Goal: Find specific page/section

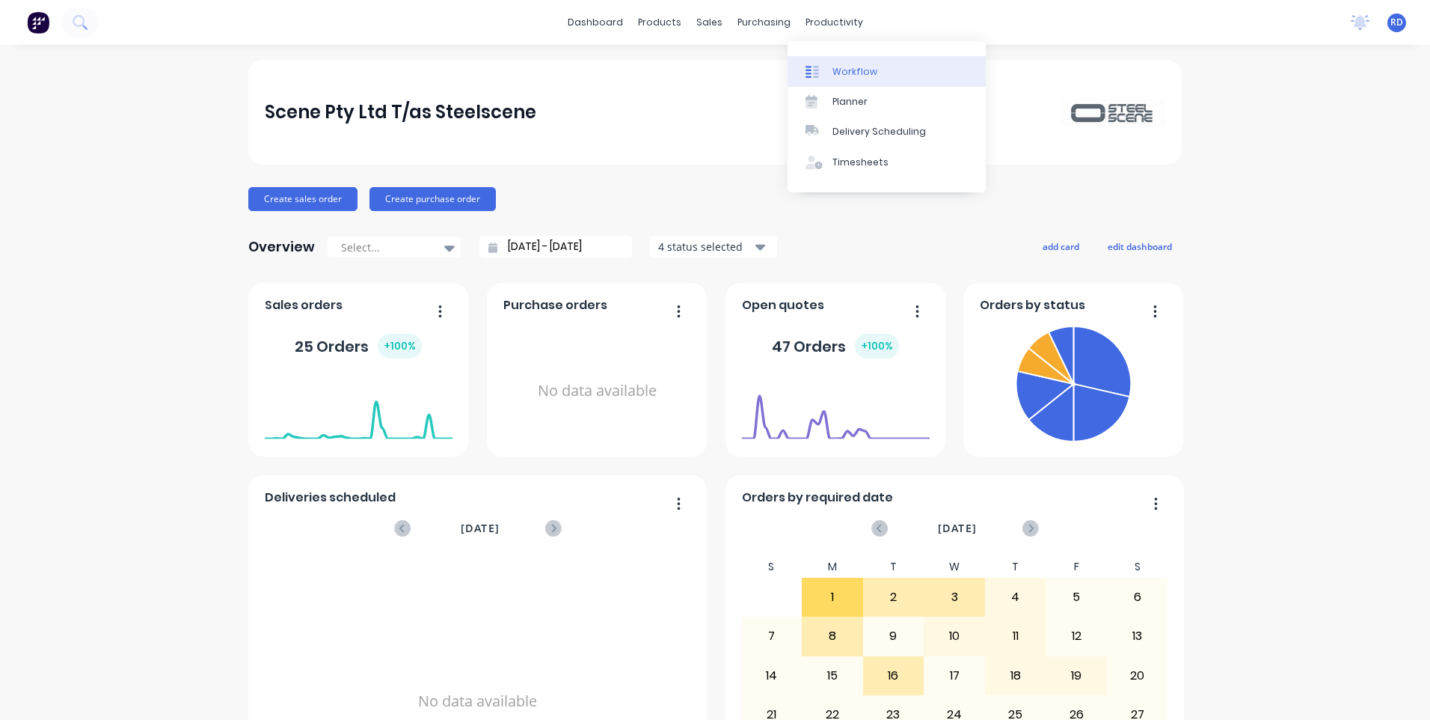
click at [868, 71] on div "Workflow" at bounding box center [855, 71] width 45 height 13
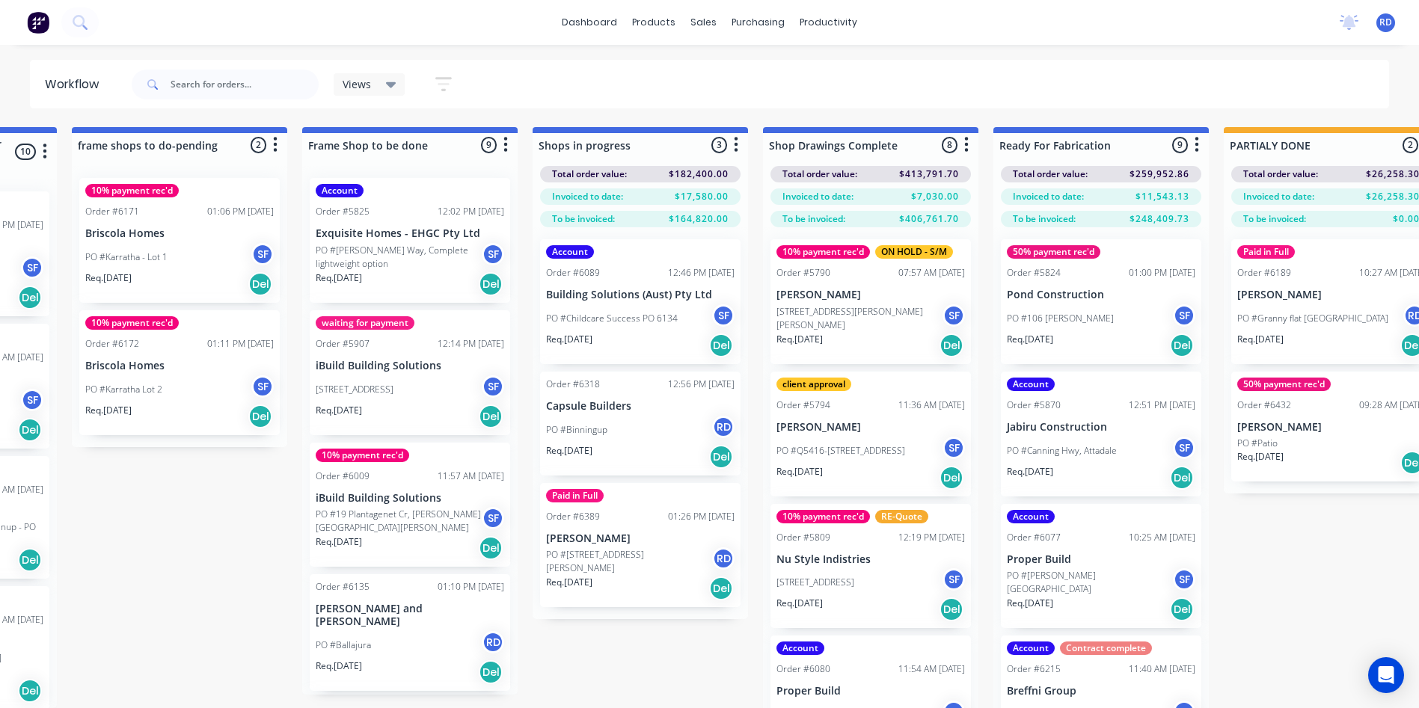
scroll to position [0, 1121]
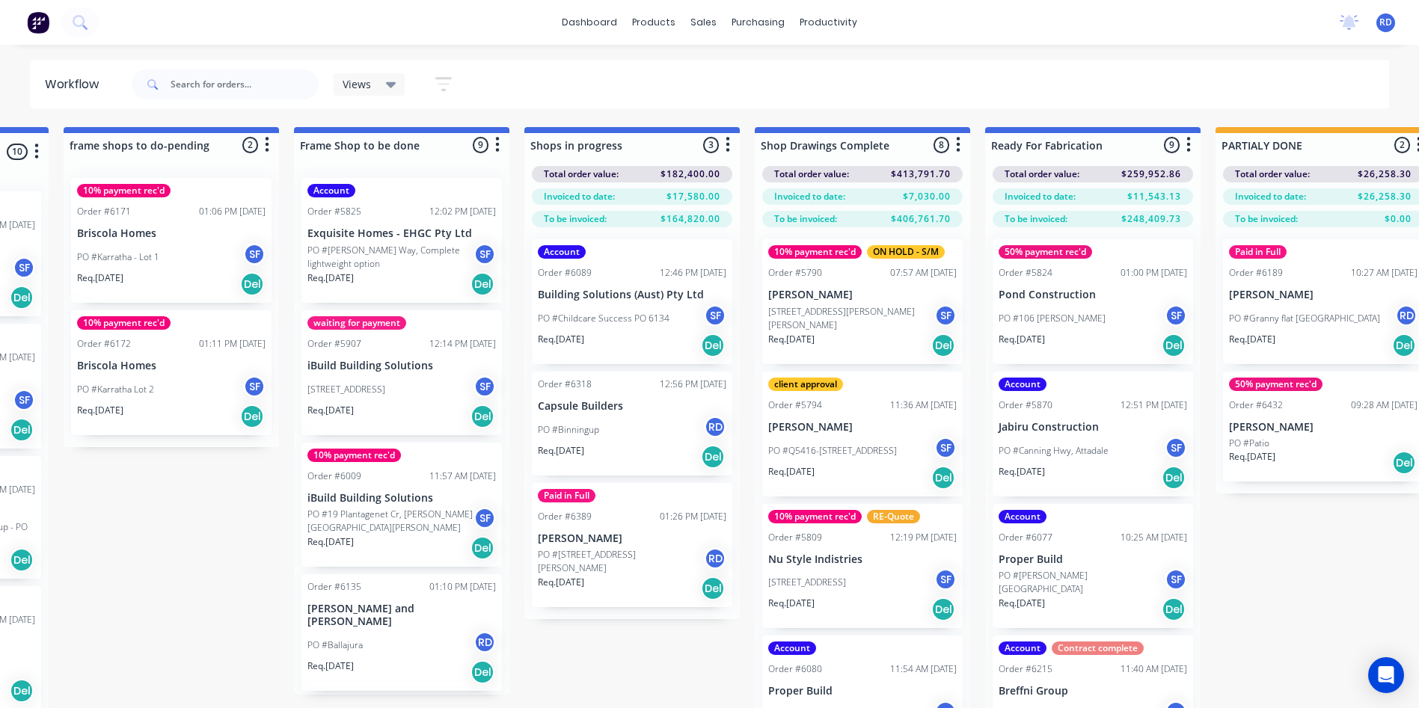
click at [666, 441] on div "PO #Binningup RD" at bounding box center [632, 430] width 189 height 28
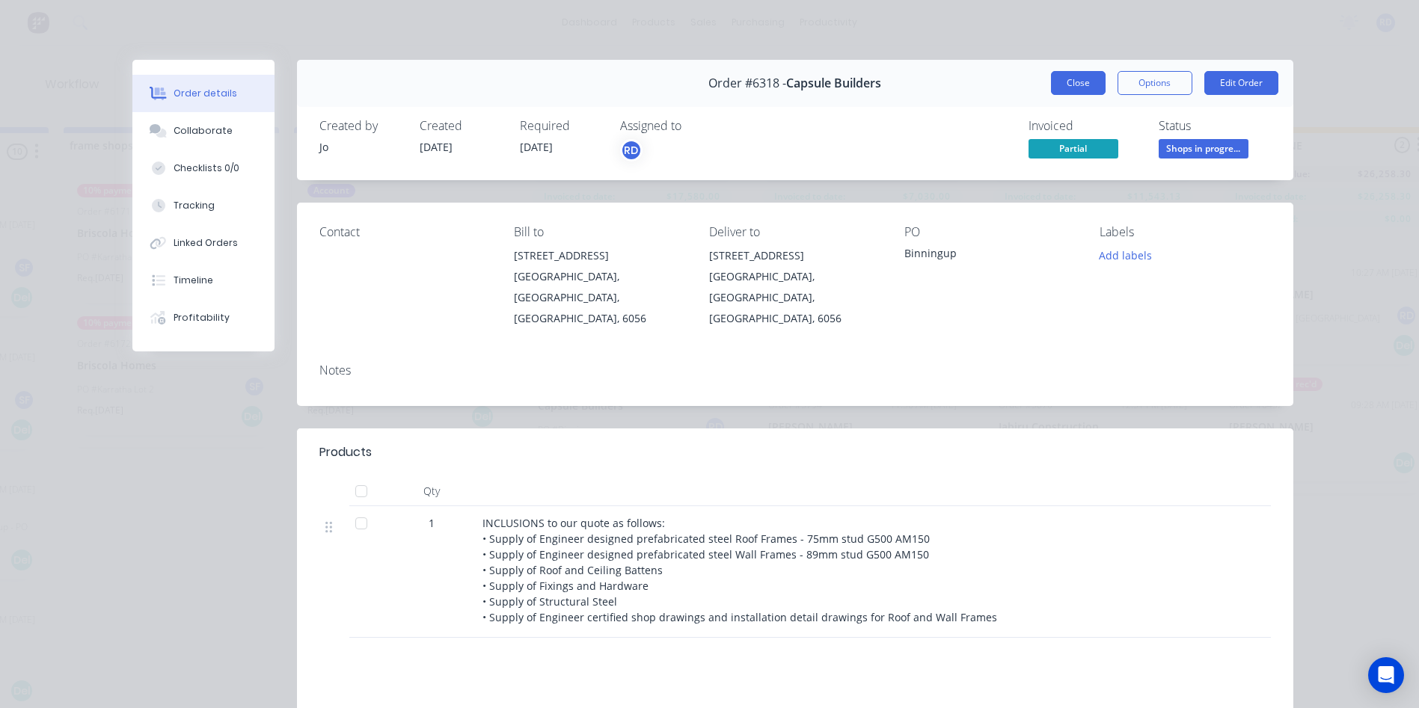
click at [1062, 79] on button "Close" at bounding box center [1078, 83] width 55 height 24
